Goal: Information Seeking & Learning: Learn about a topic

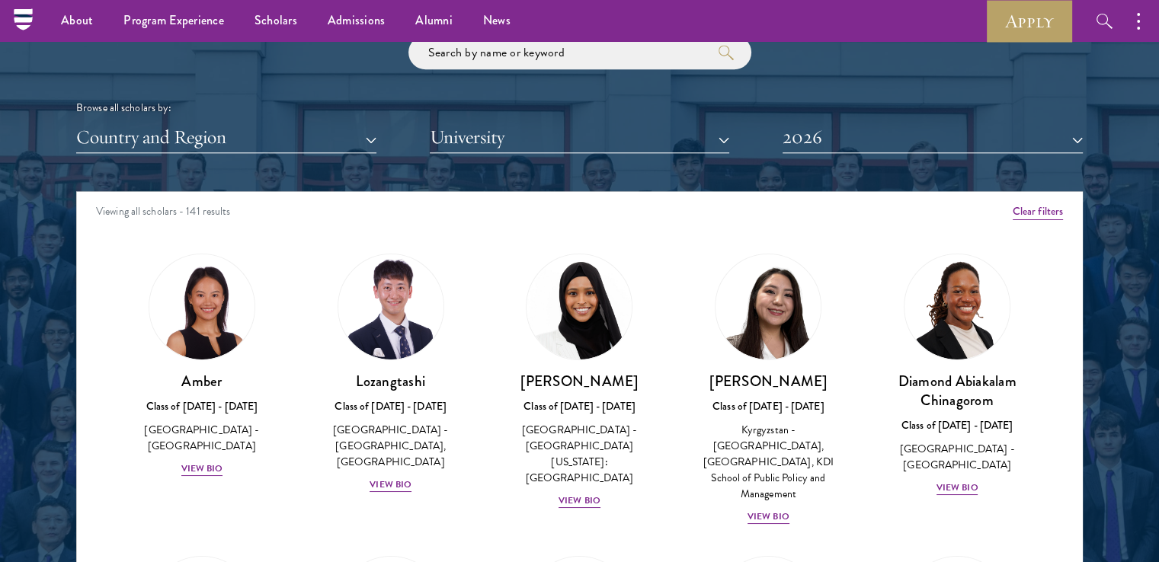
scroll to position [1826, 0]
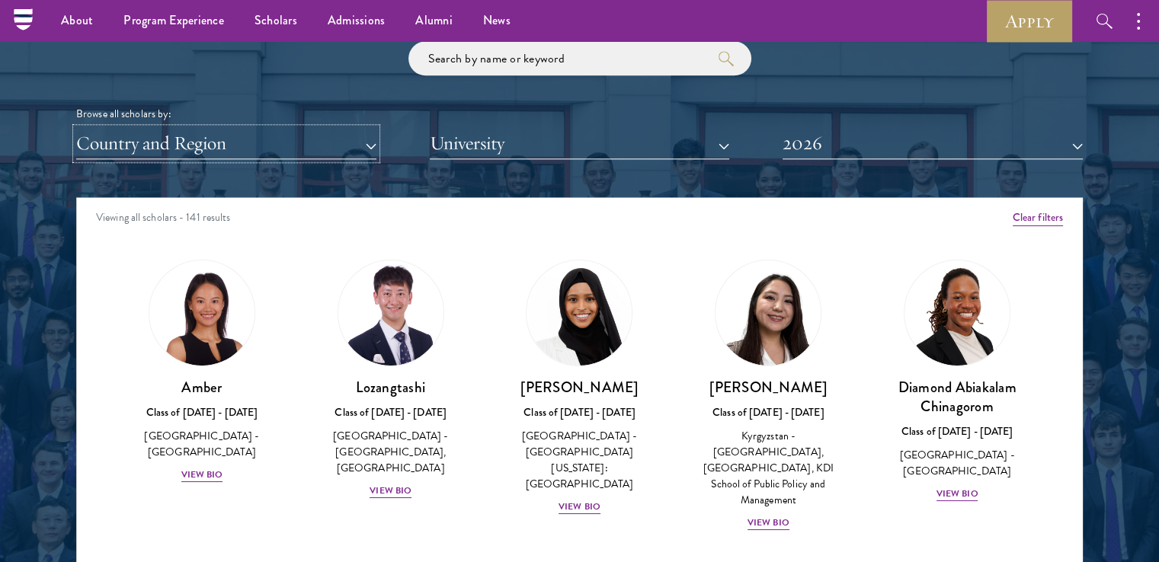
click at [373, 142] on button "Country and Region" at bounding box center [226, 143] width 300 height 31
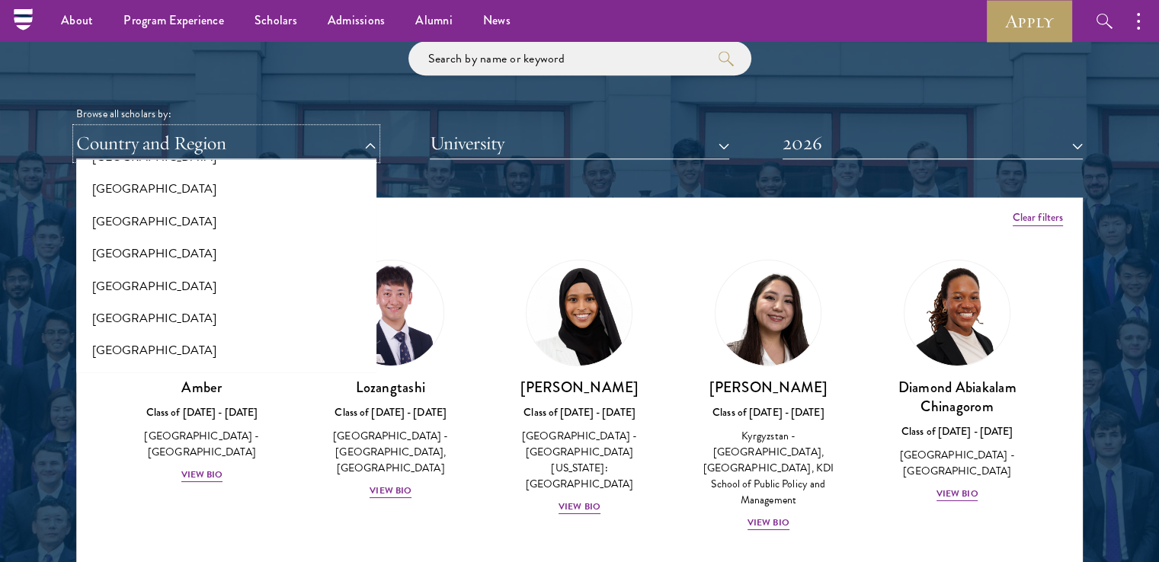
scroll to position [2225, 0]
click at [223, 194] on button "[GEOGRAPHIC_DATA]" at bounding box center [226, 191] width 291 height 32
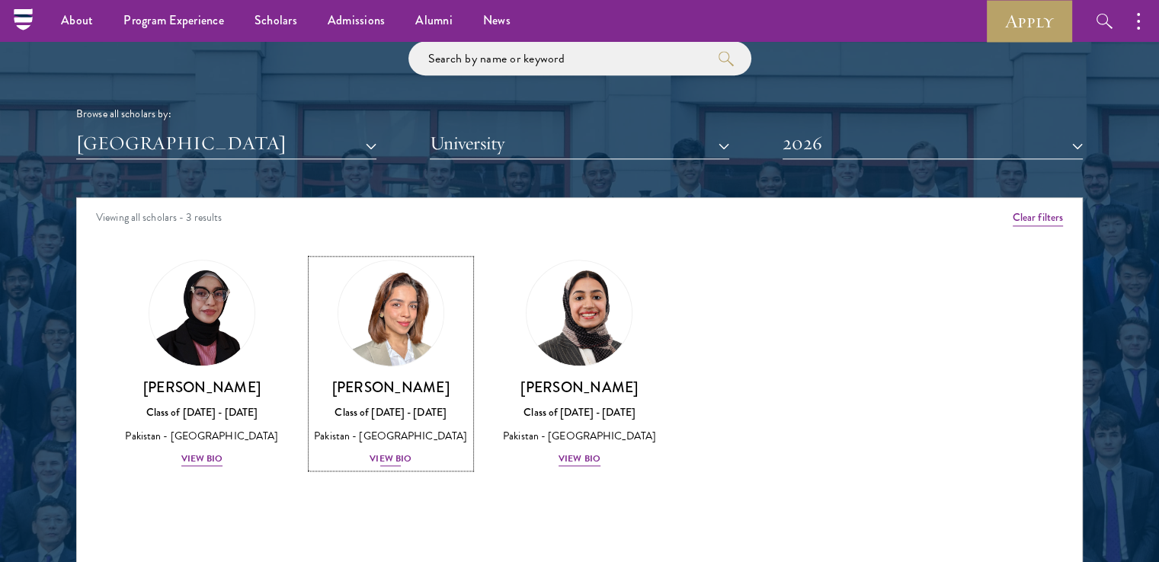
click at [392, 466] on div "View Bio" at bounding box center [391, 459] width 42 height 14
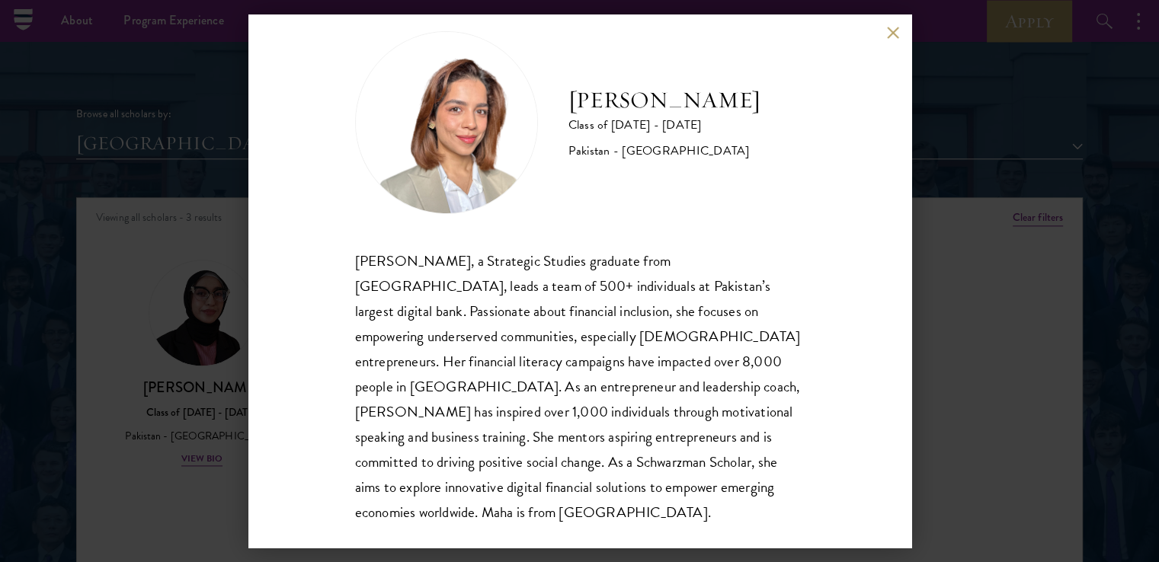
scroll to position [52, 0]
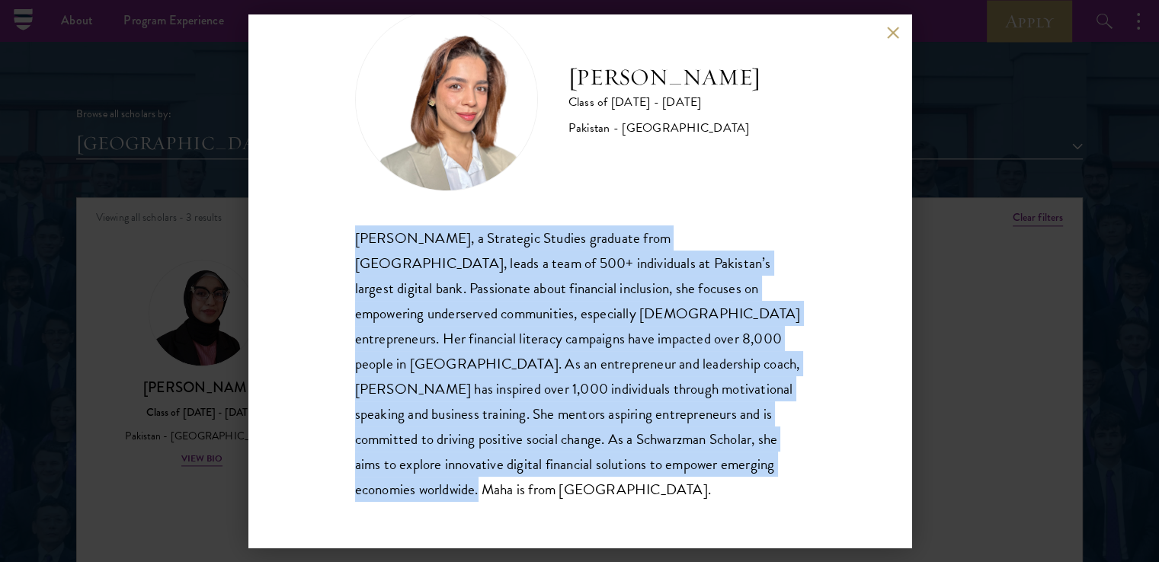
drag, startPoint x: 354, startPoint y: 229, endPoint x: 412, endPoint y: 482, distance: 259.4
click at [412, 482] on div "[PERSON_NAME], a Strategic Studies graduate from [GEOGRAPHIC_DATA], leads a tea…" at bounding box center [580, 364] width 450 height 277
copy div "[PERSON_NAME], a Strategic Studies graduate from [GEOGRAPHIC_DATA], leads a tea…"
click at [891, 35] on button at bounding box center [893, 32] width 13 height 13
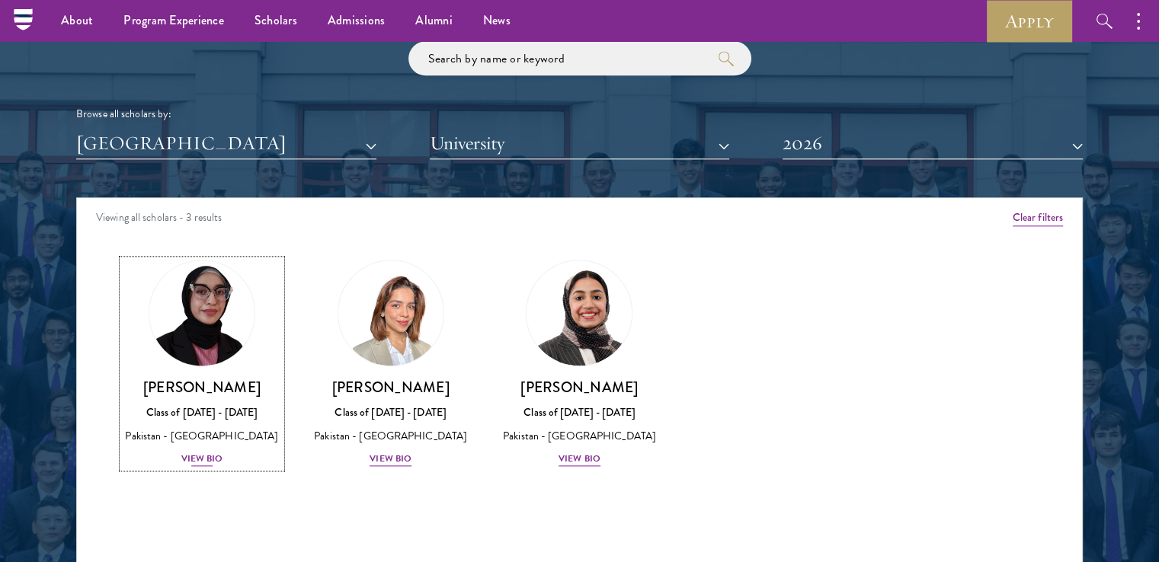
click at [204, 457] on div "View Bio" at bounding box center [202, 459] width 42 height 14
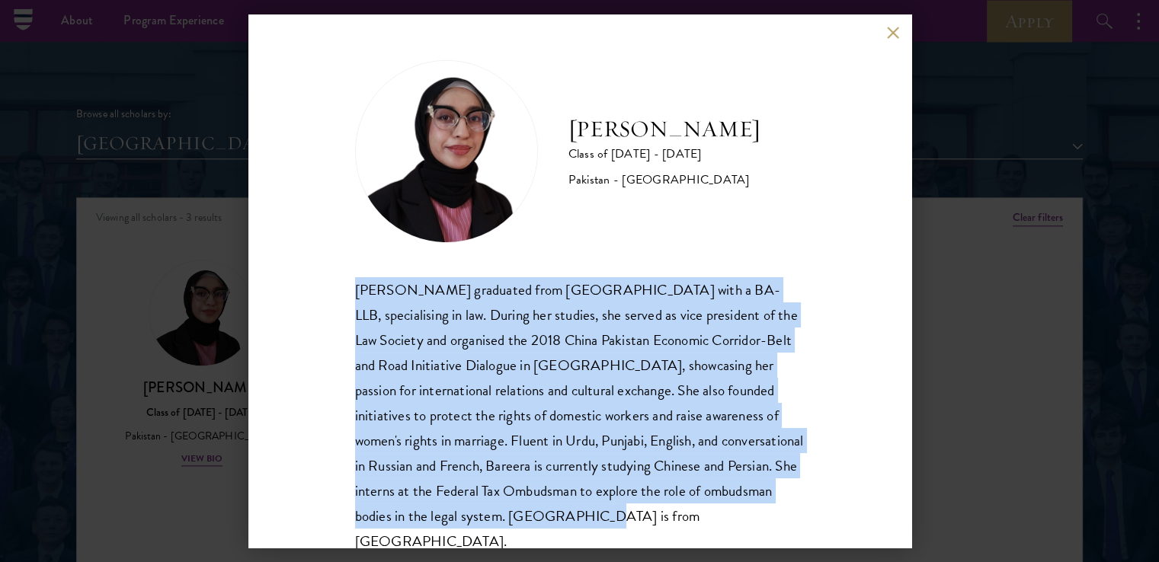
drag, startPoint x: 357, startPoint y: 285, endPoint x: 623, endPoint y: 507, distance: 345.7
click at [623, 507] on div "[PERSON_NAME] graduated from [GEOGRAPHIC_DATA] with a BA-LLB, specialising in l…" at bounding box center [580, 415] width 450 height 277
click at [897, 30] on button at bounding box center [893, 32] width 13 height 13
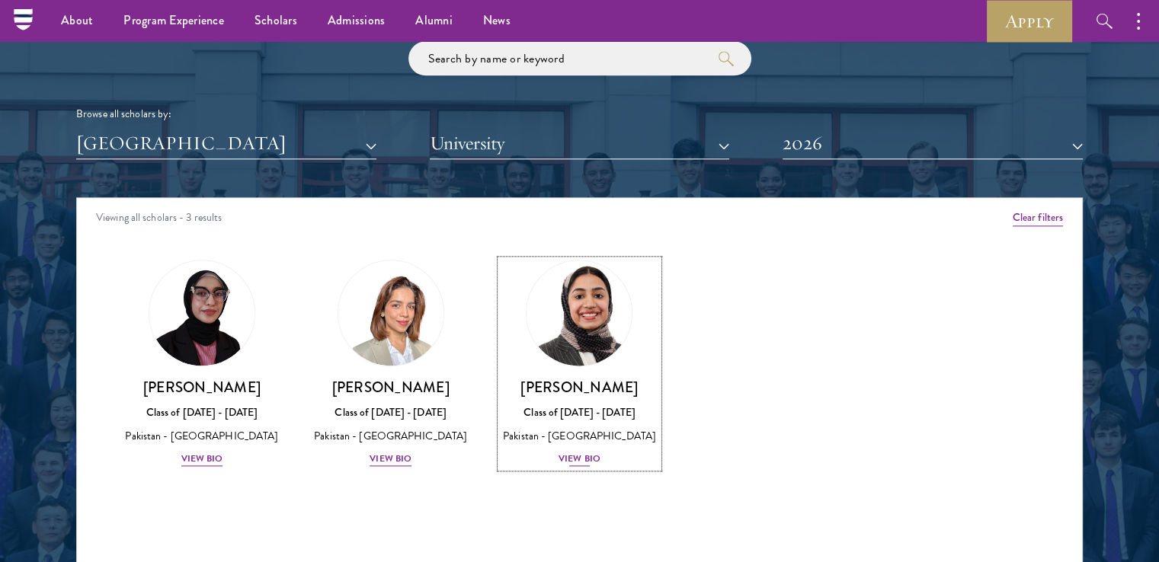
click at [570, 456] on div "View Bio" at bounding box center [580, 459] width 42 height 14
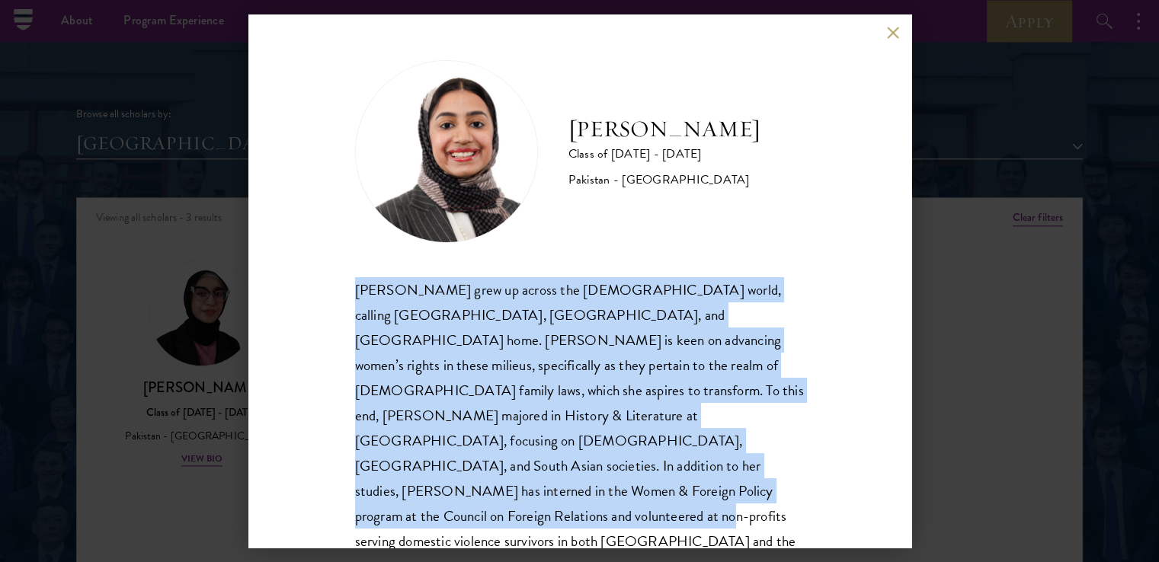
drag, startPoint x: 357, startPoint y: 285, endPoint x: 516, endPoint y: 513, distance: 278.0
click at [516, 513] on div "[PERSON_NAME] Class of [DATE] - [DATE] [GEOGRAPHIC_DATA] - [GEOGRAPHIC_DATA] [P…" at bounding box center [579, 280] width 663 height 533
click at [895, 31] on button at bounding box center [893, 32] width 13 height 13
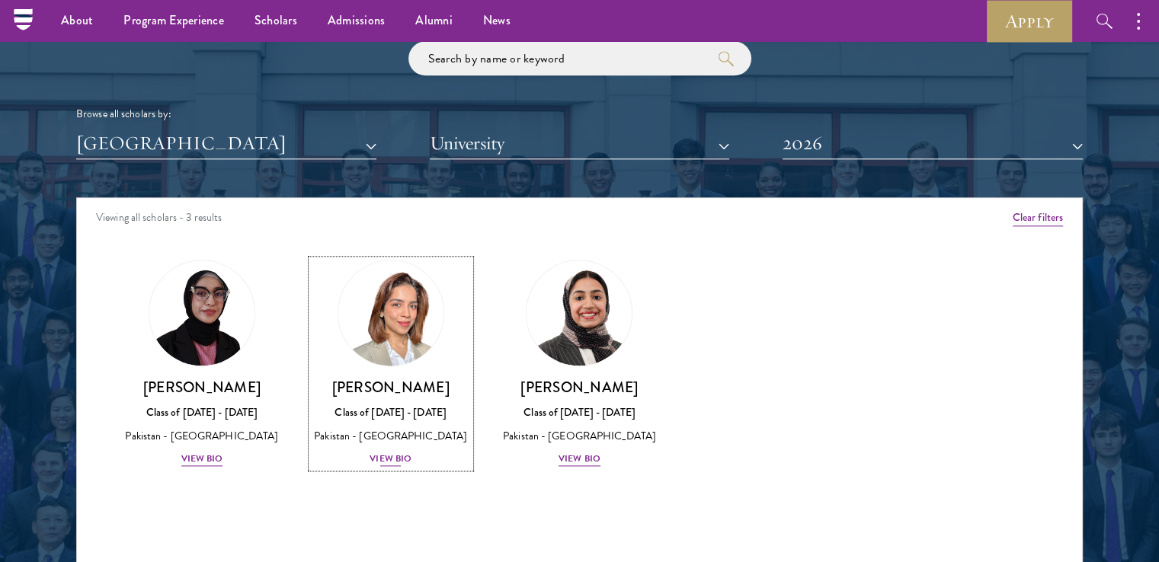
click at [384, 466] on div "View Bio" at bounding box center [391, 459] width 42 height 14
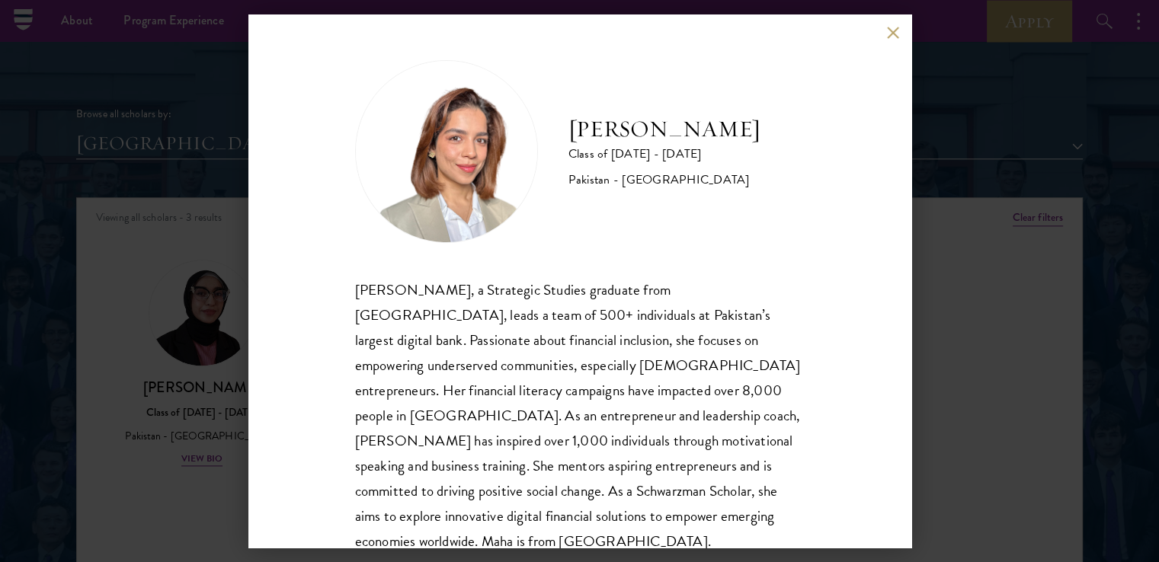
click at [892, 32] on button at bounding box center [893, 32] width 13 height 13
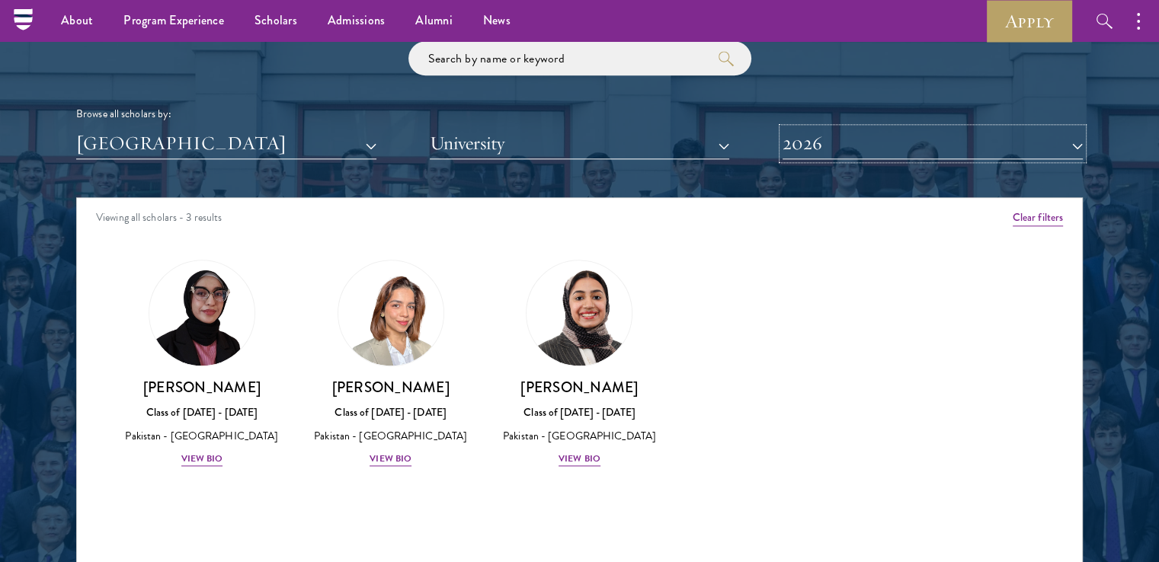
click at [954, 146] on button "2026" at bounding box center [933, 143] width 300 height 31
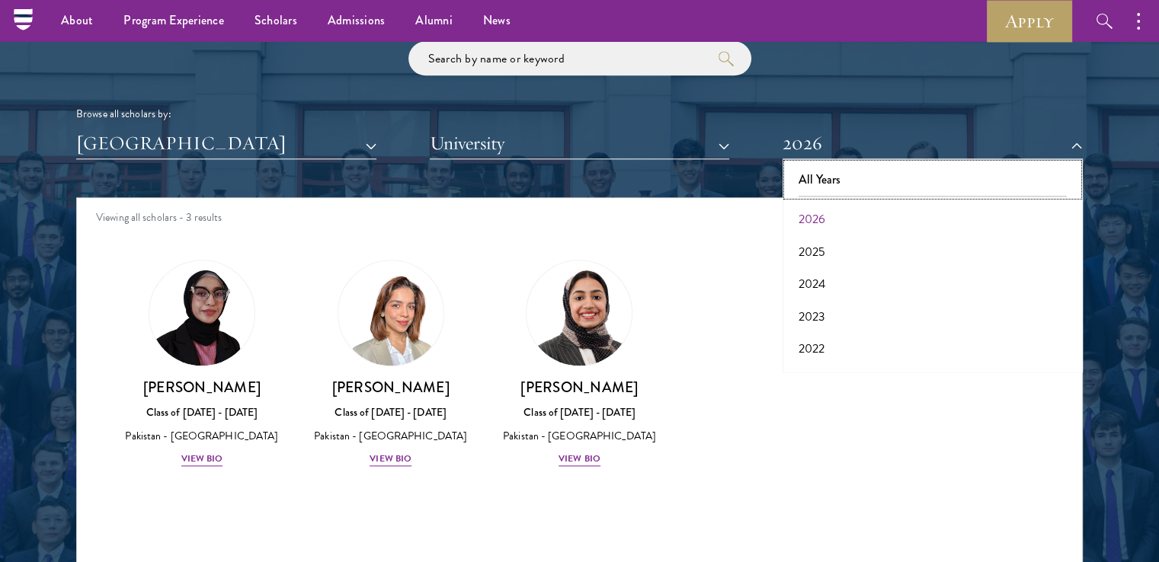
click at [922, 170] on button "All Years" at bounding box center [932, 180] width 291 height 32
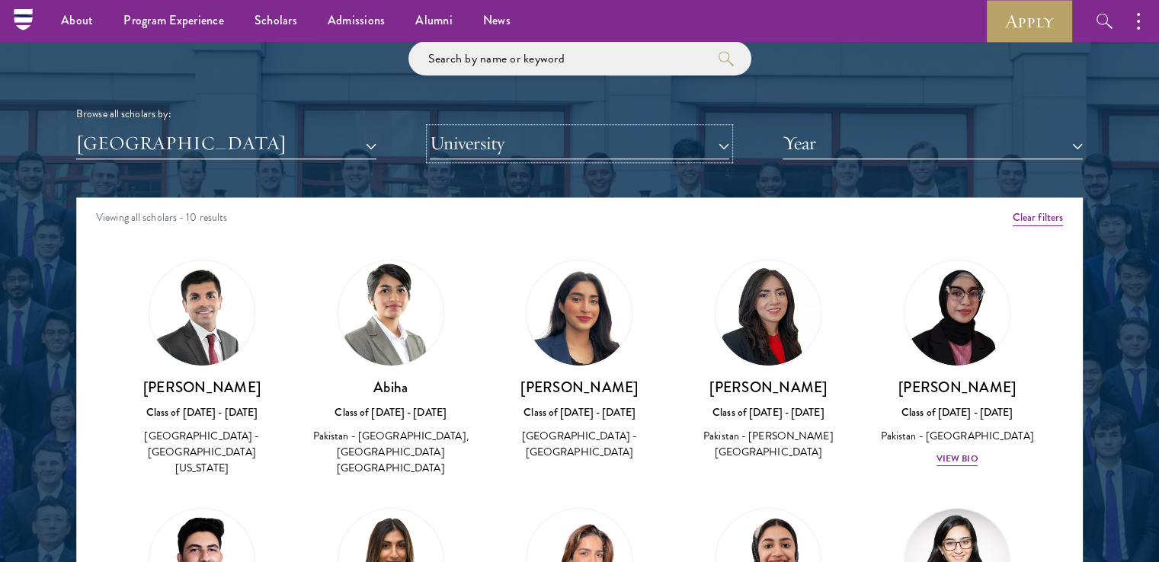
click at [722, 141] on button "University" at bounding box center [580, 143] width 300 height 31
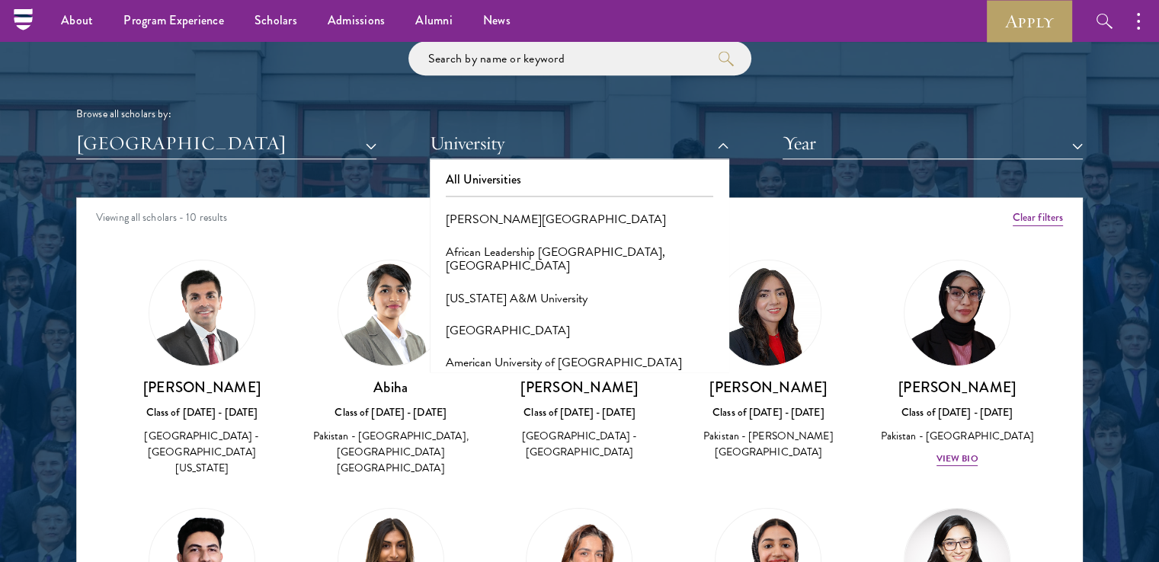
click at [352, 98] on div "Browse all scholars by: [GEOGRAPHIC_DATA] All Countries and Regions [GEOGRAPHIC…" at bounding box center [579, 100] width 1007 height 118
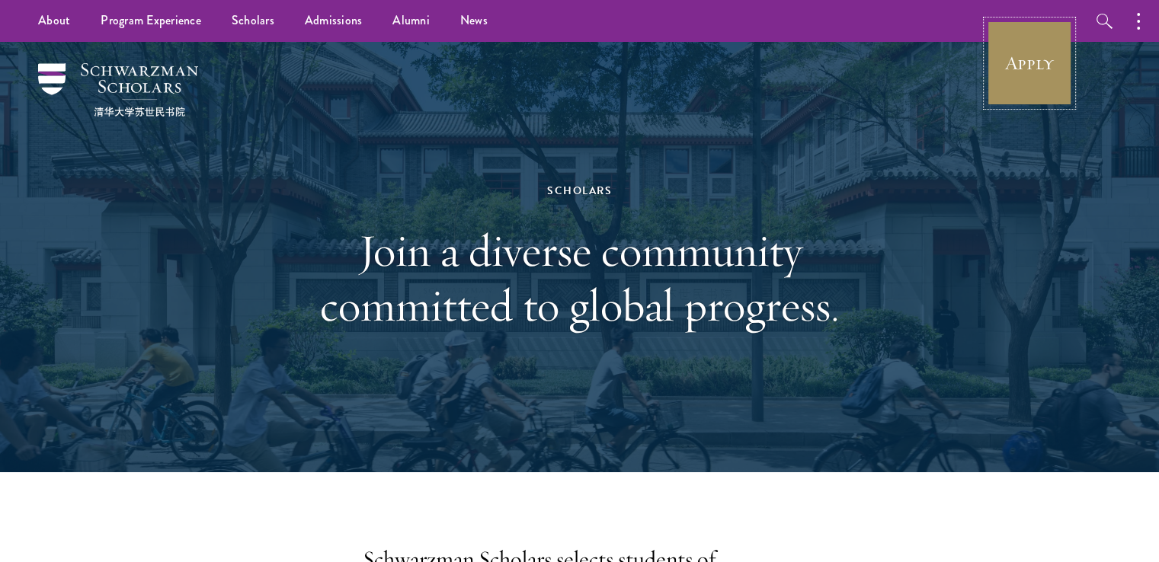
click at [1037, 68] on link "Apply" at bounding box center [1029, 63] width 85 height 85
